Goal: Transaction & Acquisition: Purchase product/service

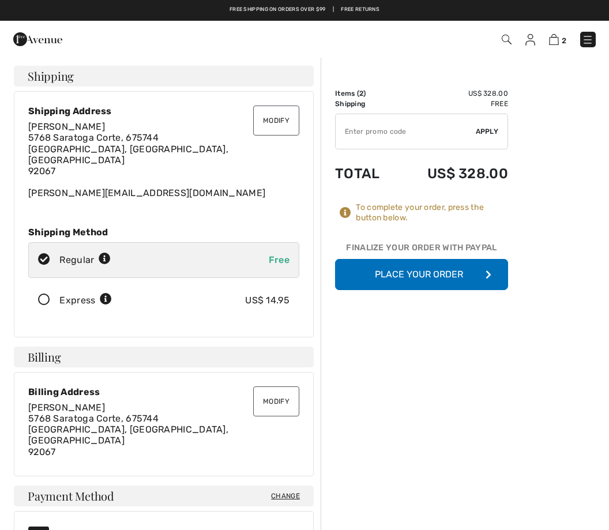
click at [395, 269] on button "Place Your Order" at bounding box center [421, 274] width 173 height 31
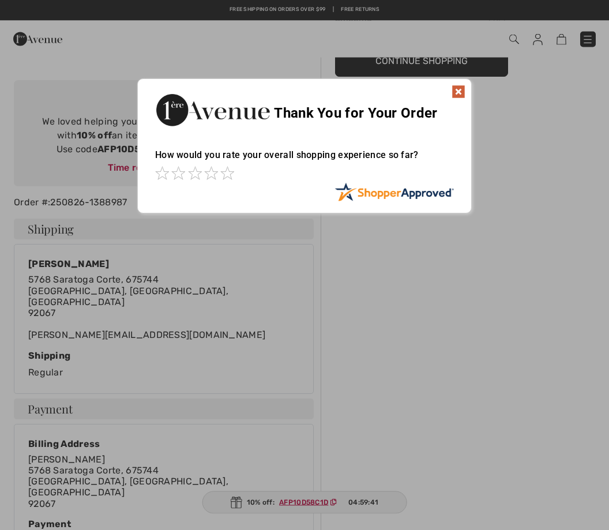
scroll to position [61, 0]
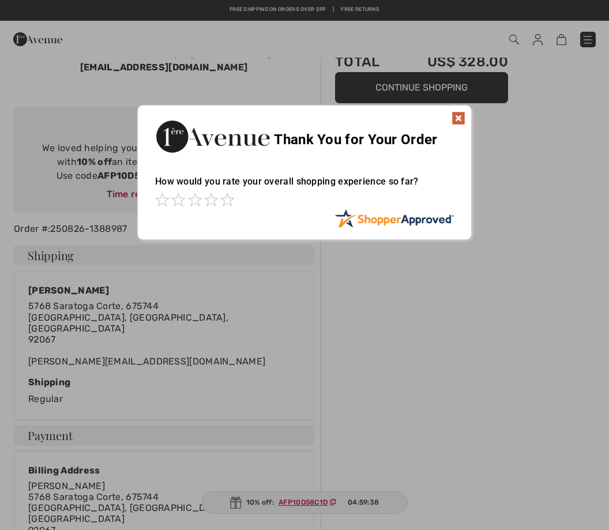
click at [216, 203] on span at bounding box center [211, 199] width 14 height 14
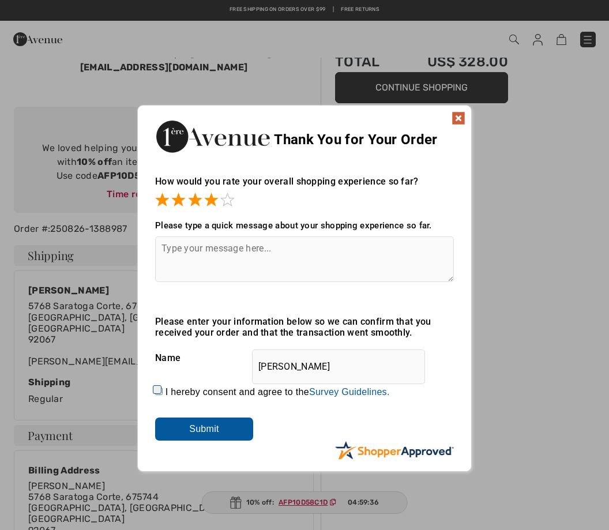
click at [209, 435] on input "Submit" at bounding box center [204, 428] width 98 height 23
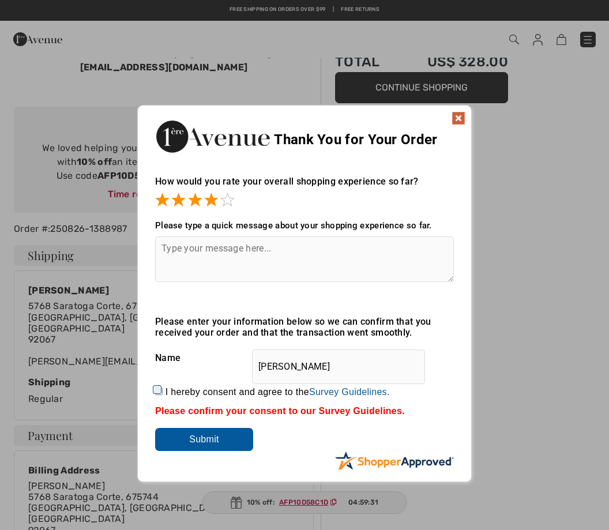
click at [217, 204] on span at bounding box center [211, 199] width 14 height 14
click at [220, 447] on input "Submit" at bounding box center [204, 439] width 98 height 23
click at [443, 125] on div "Thank You for Your Order" at bounding box center [304, 134] width 333 height 59
click at [454, 117] on img at bounding box center [458, 118] width 14 height 14
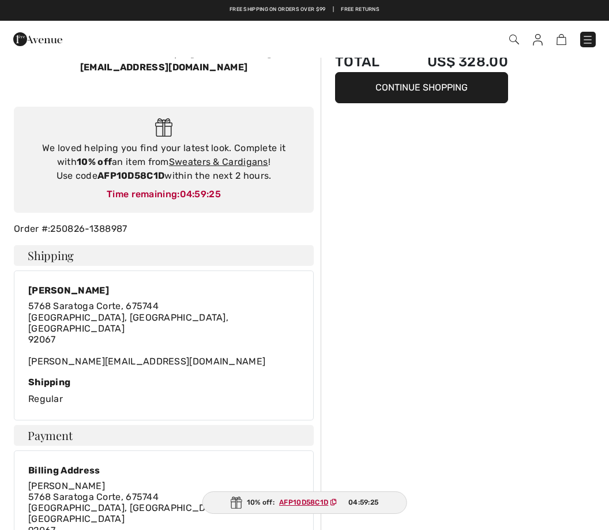
click at [450, 114] on div "Order Summary Items ( 2 ) US$ 328.00 Shipping Free Total US$ 328.00 Continue Sh…" at bounding box center [464, 538] width 288 height 1086
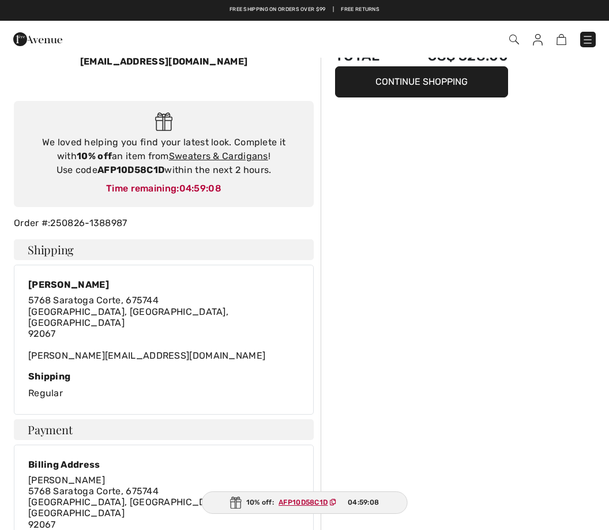
scroll to position [0, 0]
